Goal: Task Accomplishment & Management: Manage account settings

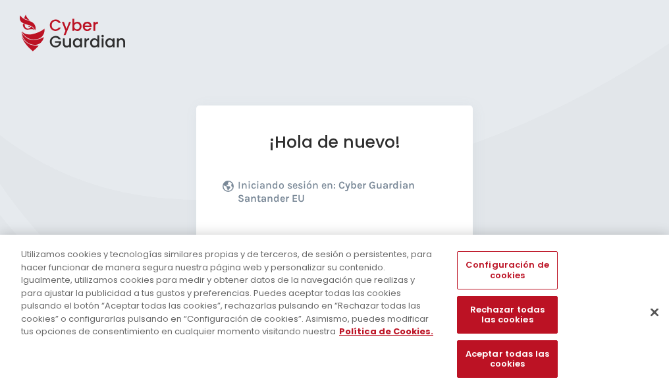
scroll to position [161, 0]
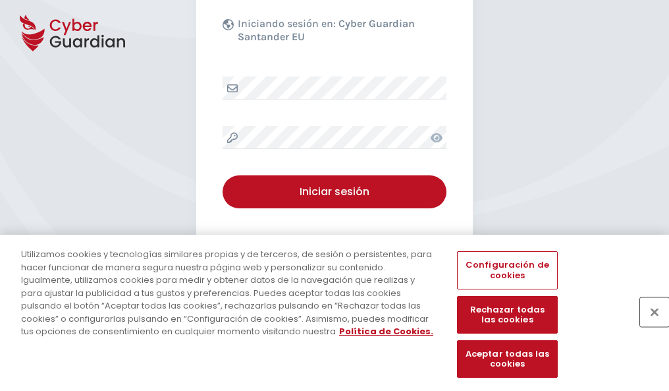
click at [648, 325] on button "Cerrar" at bounding box center [654, 311] width 29 height 29
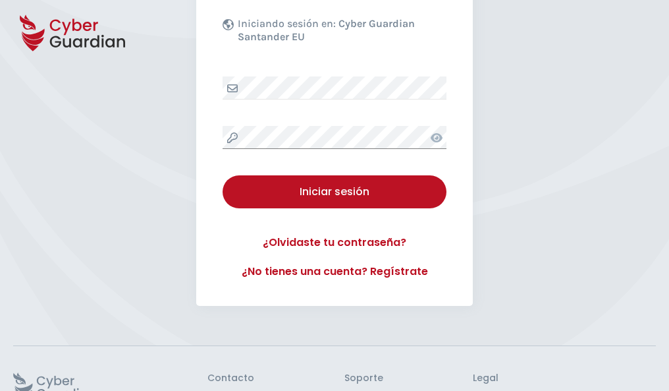
scroll to position [256, 0]
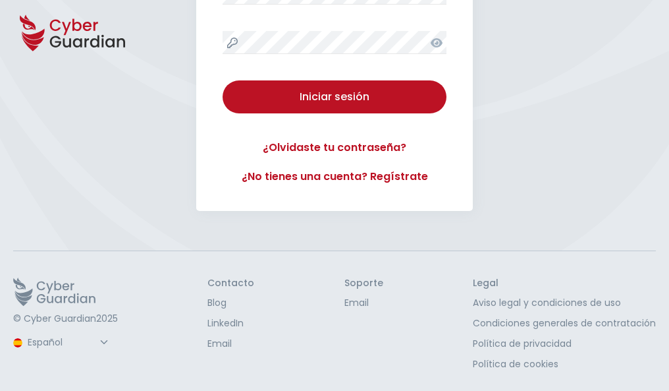
click at [223, 80] on button "Iniciar sesión" at bounding box center [335, 96] width 224 height 33
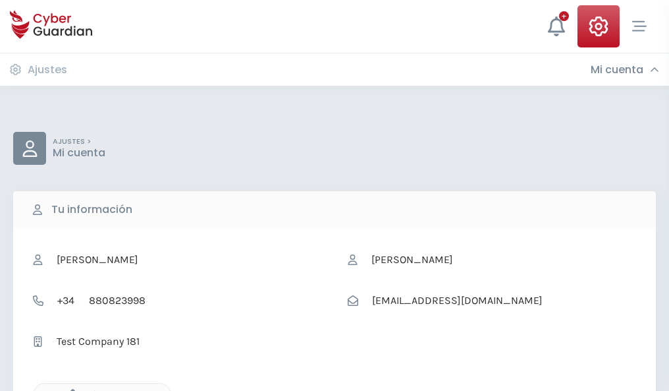
click at [69, 389] on icon "button" at bounding box center [69, 394] width 11 height 11
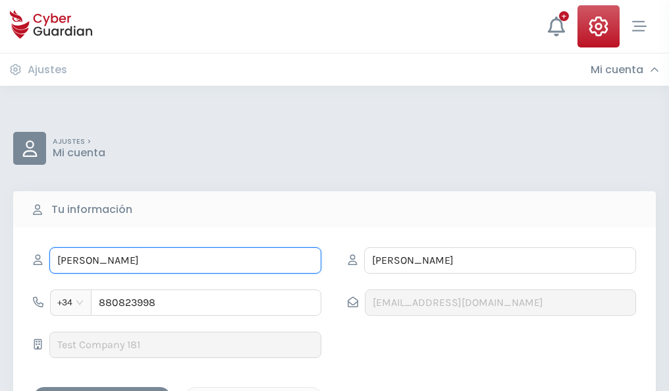
click at [185, 260] on input "ELISABET" at bounding box center [185, 260] width 272 height 26
type input "E"
type input "Pelayo"
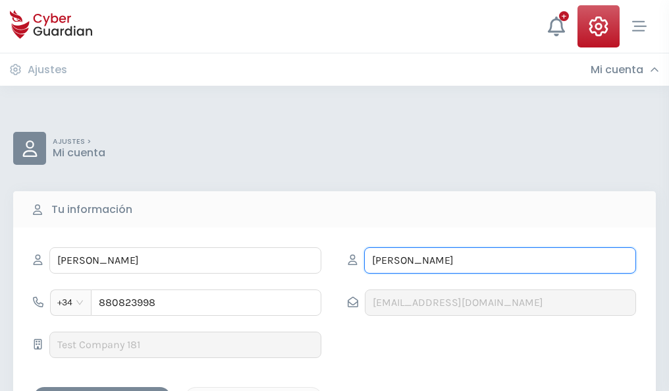
click at [500, 260] on input "ALCALÁ" at bounding box center [500, 260] width 272 height 26
type input "A"
type input "Gomez"
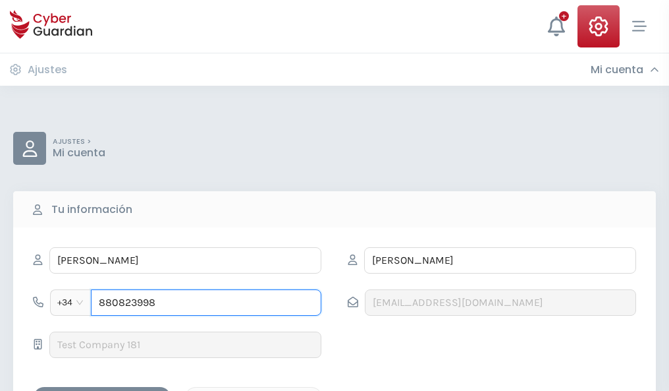
click at [206, 302] on input "880823998" at bounding box center [206, 302] width 231 height 26
type input "8"
type input "847944716"
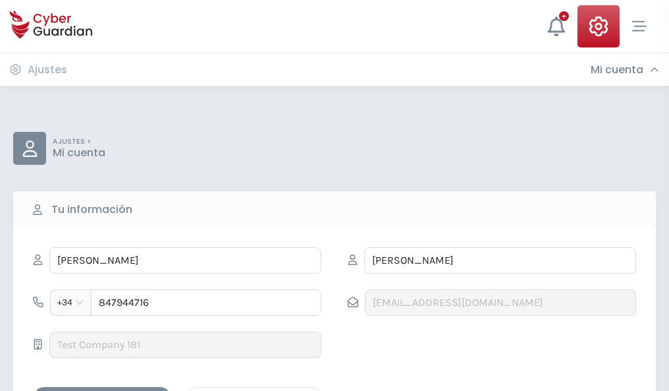
click at [102, 390] on div "Guardar cambios" at bounding box center [102, 398] width 119 height 16
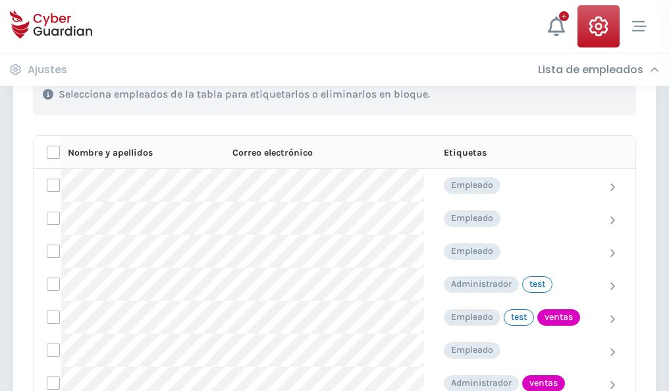
scroll to position [597, 0]
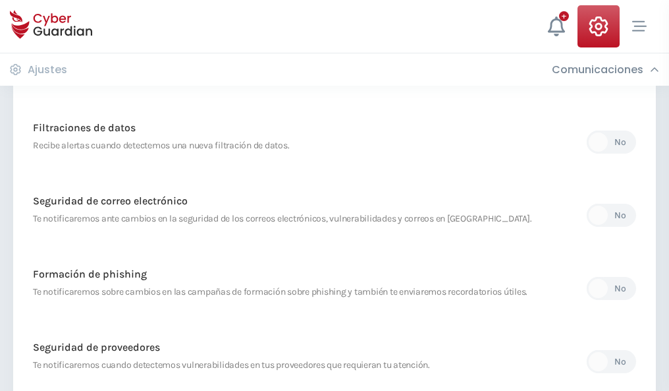
scroll to position [694, 0]
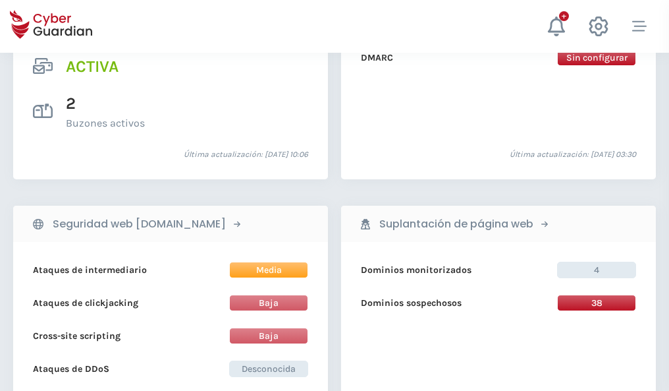
scroll to position [1338, 0]
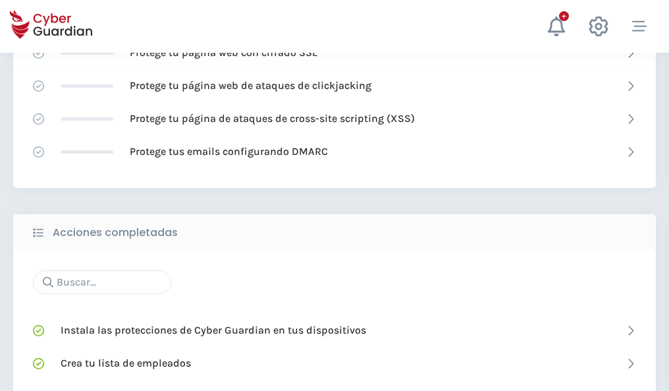
scroll to position [877, 0]
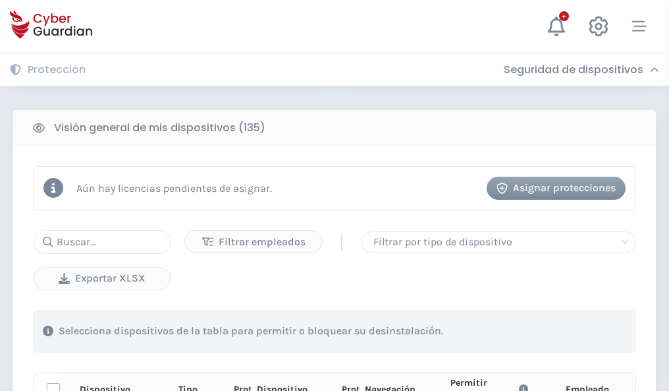
scroll to position [1164, 0]
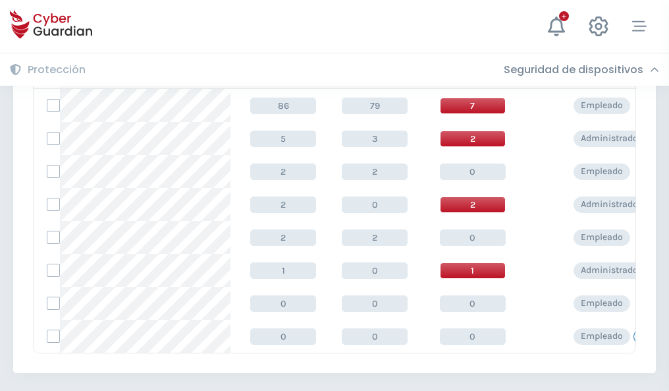
scroll to position [611, 0]
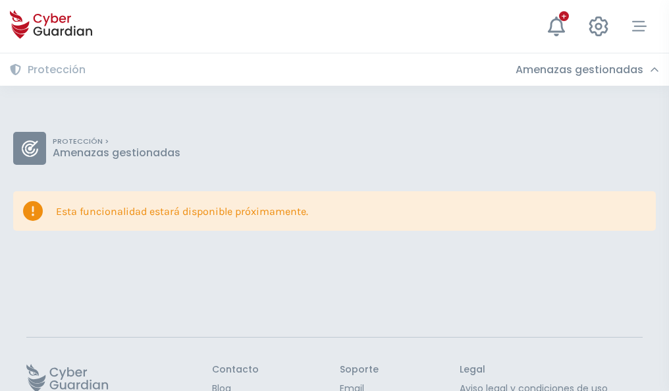
scroll to position [86, 0]
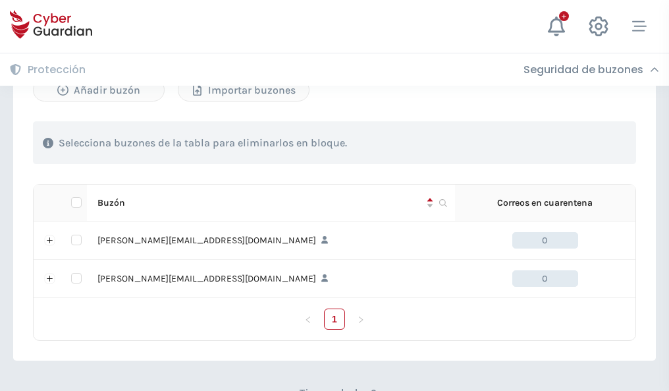
scroll to position [572, 0]
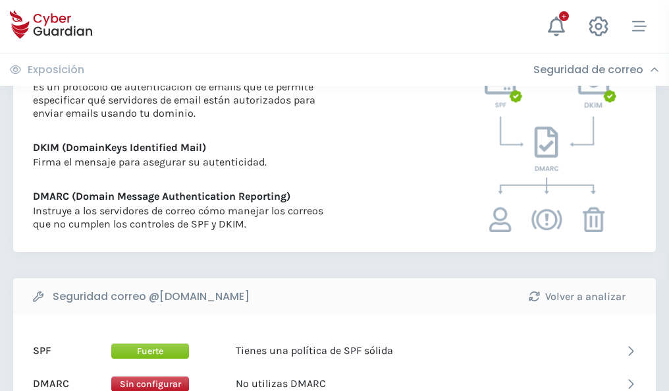
scroll to position [711, 0]
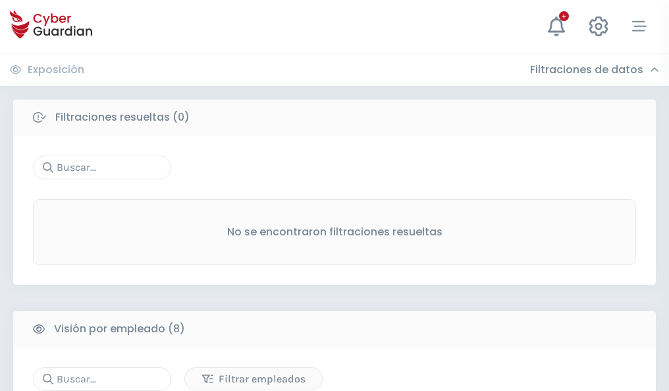
scroll to position [1122, 0]
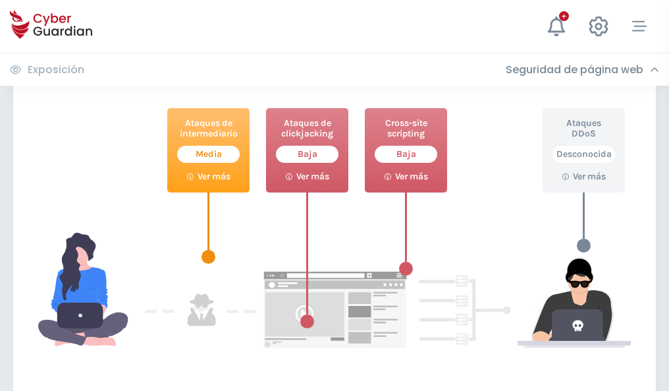
scroll to position [717, 0]
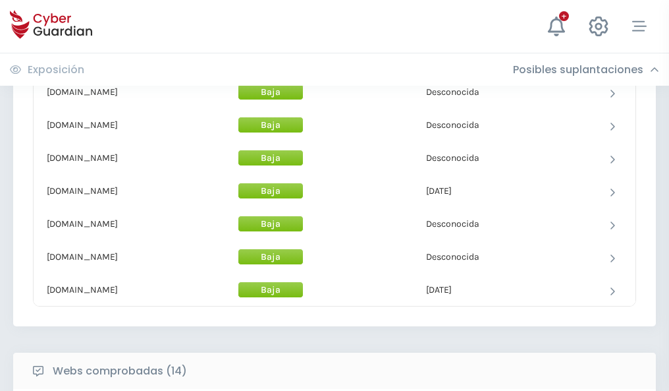
scroll to position [1284, 0]
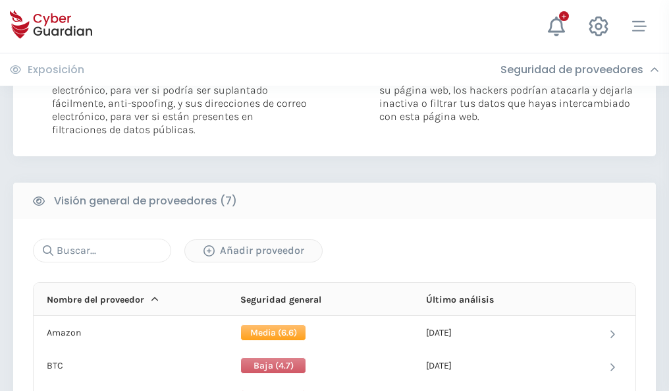
scroll to position [882, 0]
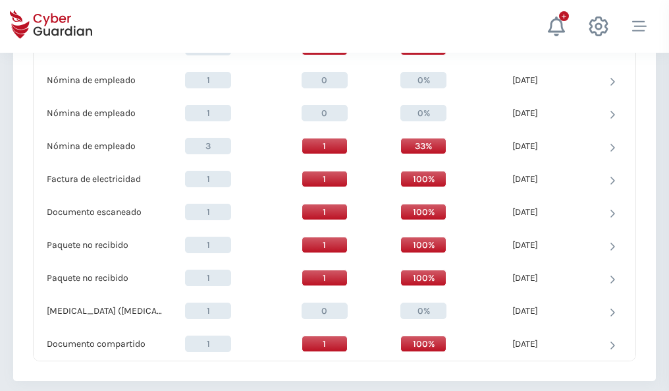
scroll to position [1365, 0]
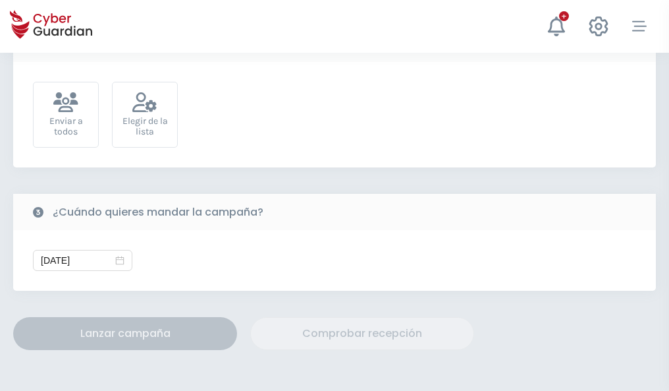
scroll to position [482, 0]
